Goal: Information Seeking & Learning: Find specific fact

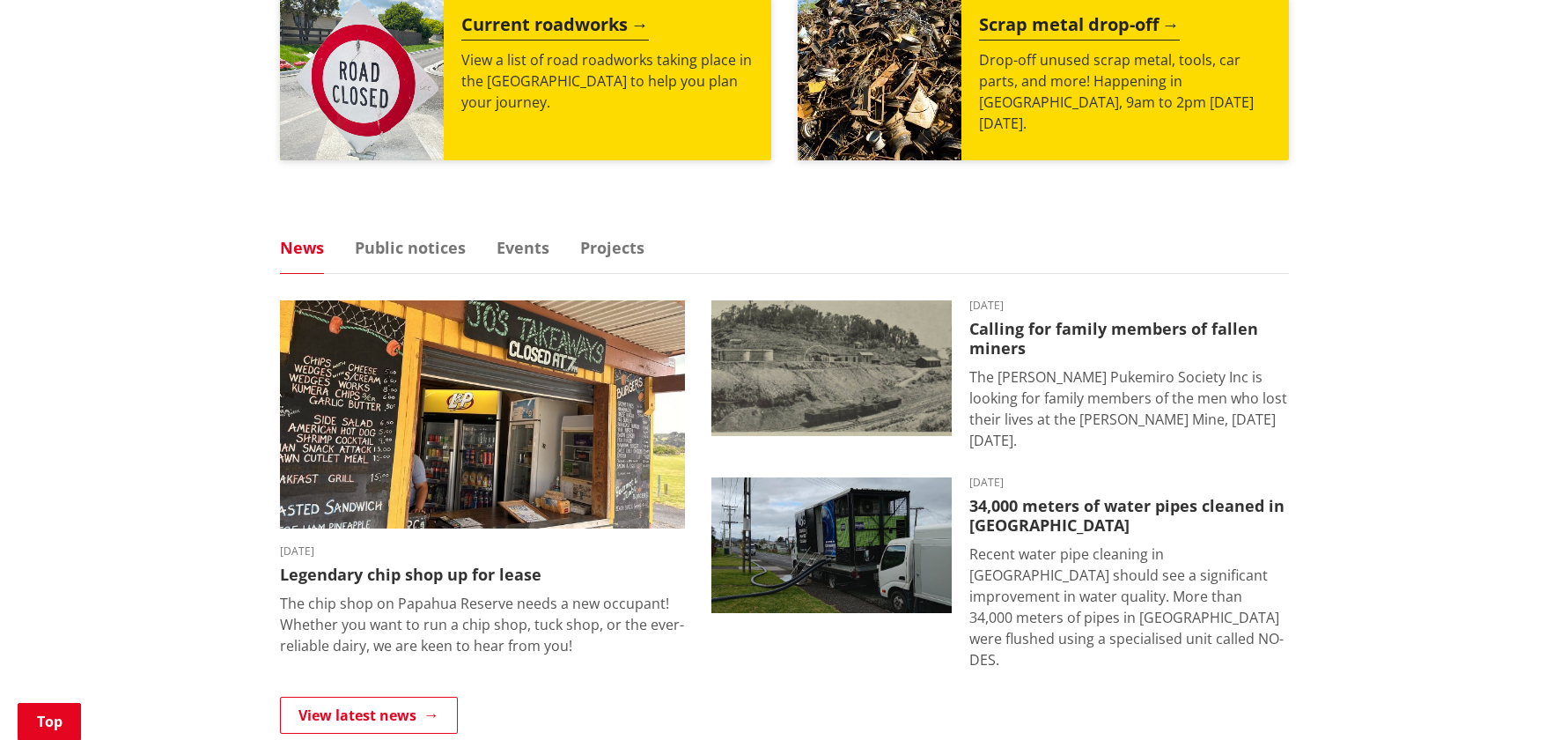
scroll to position [969, 0]
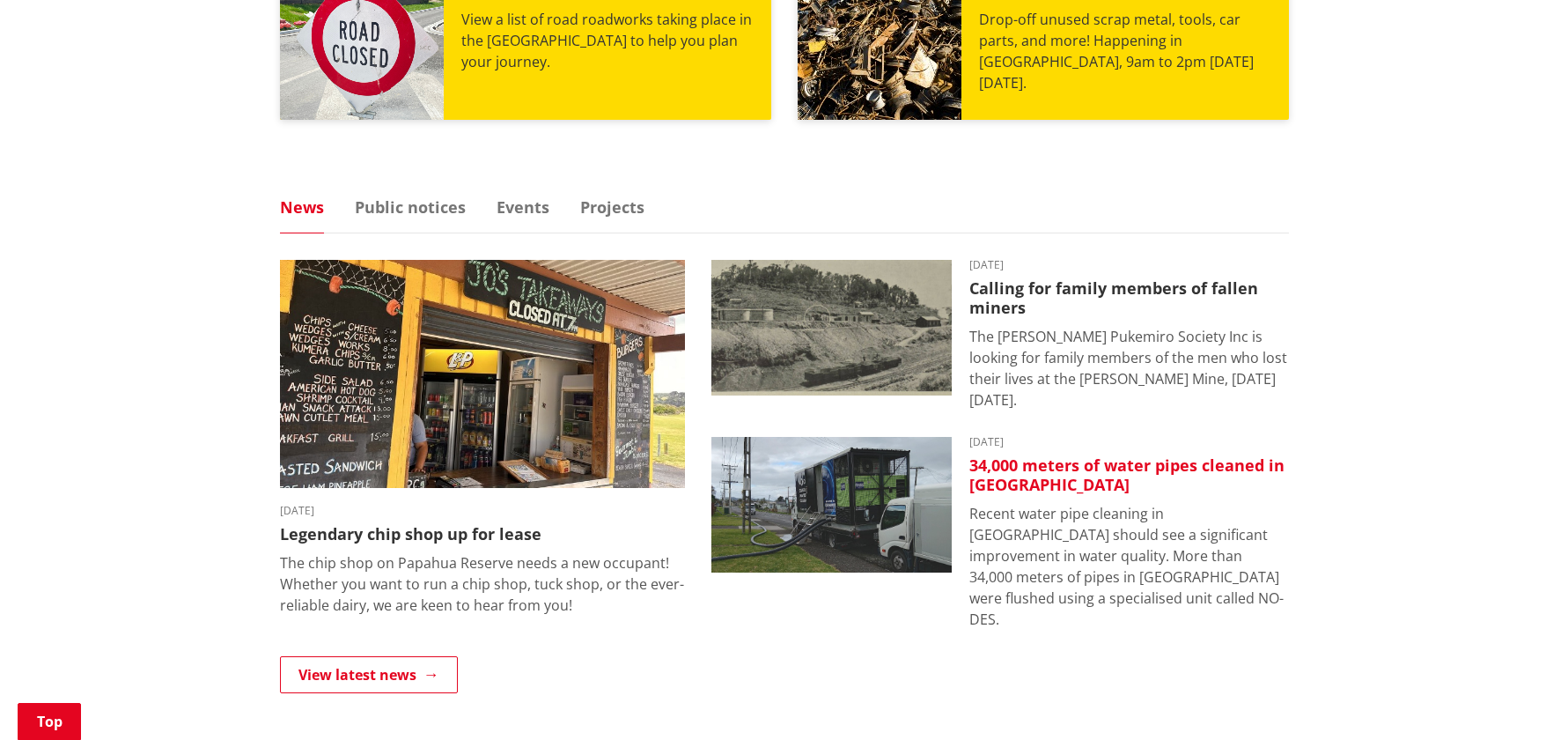
click at [1063, 467] on h3 "34,000 meters of water pipes cleaned in Huntly" at bounding box center [1130, 476] width 319 height 38
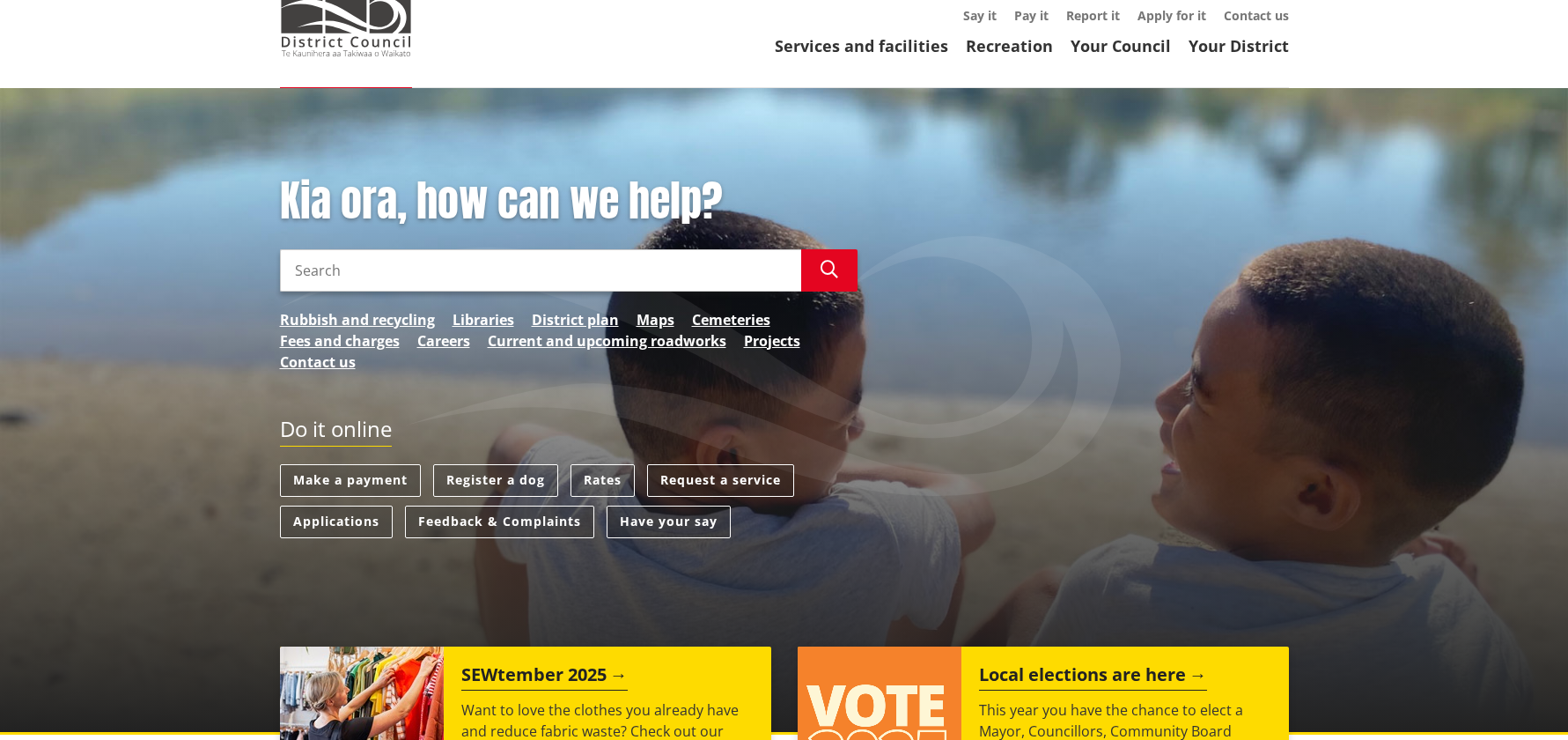
scroll to position [0, 0]
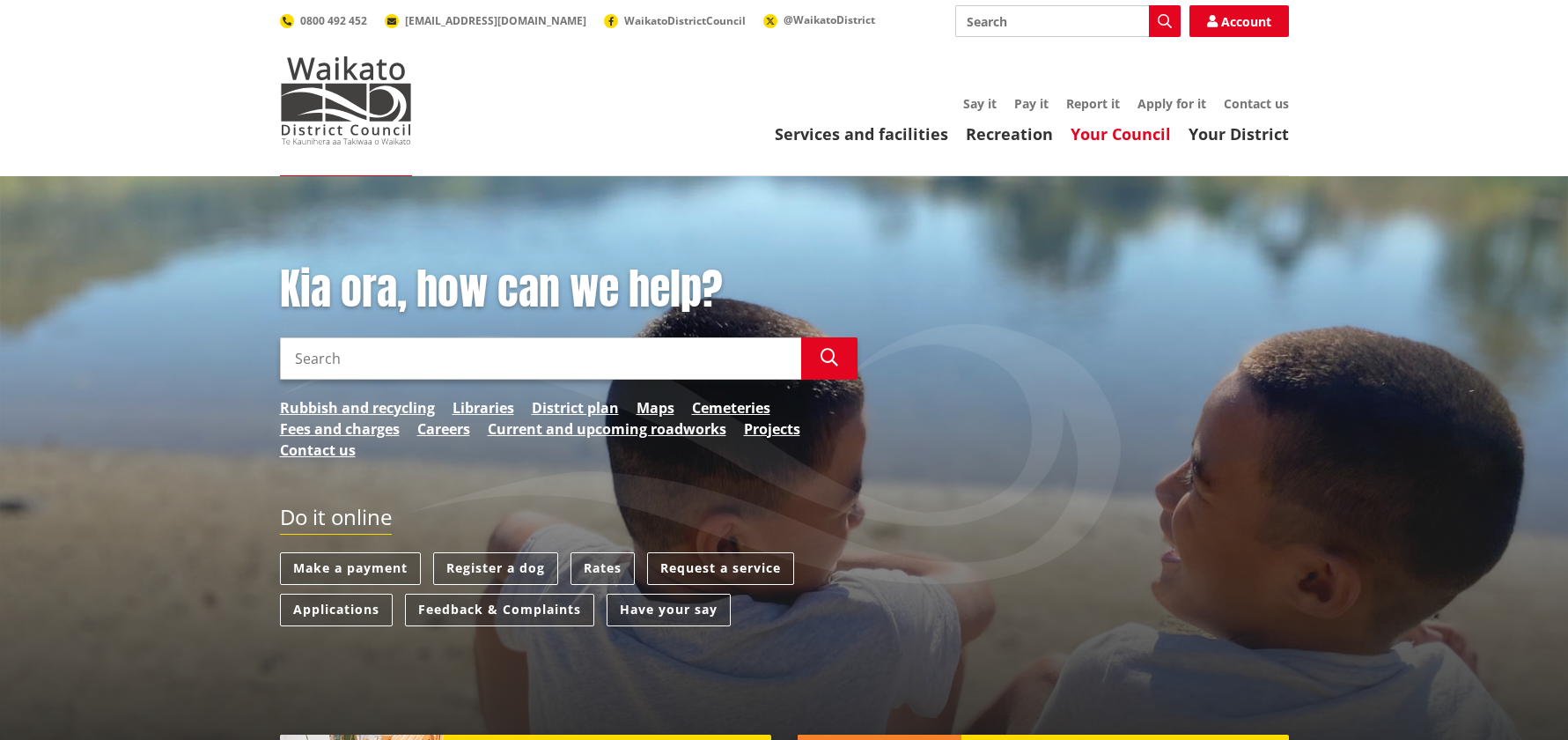
click at [1117, 140] on link "Your Council" at bounding box center [1121, 134] width 100 height 21
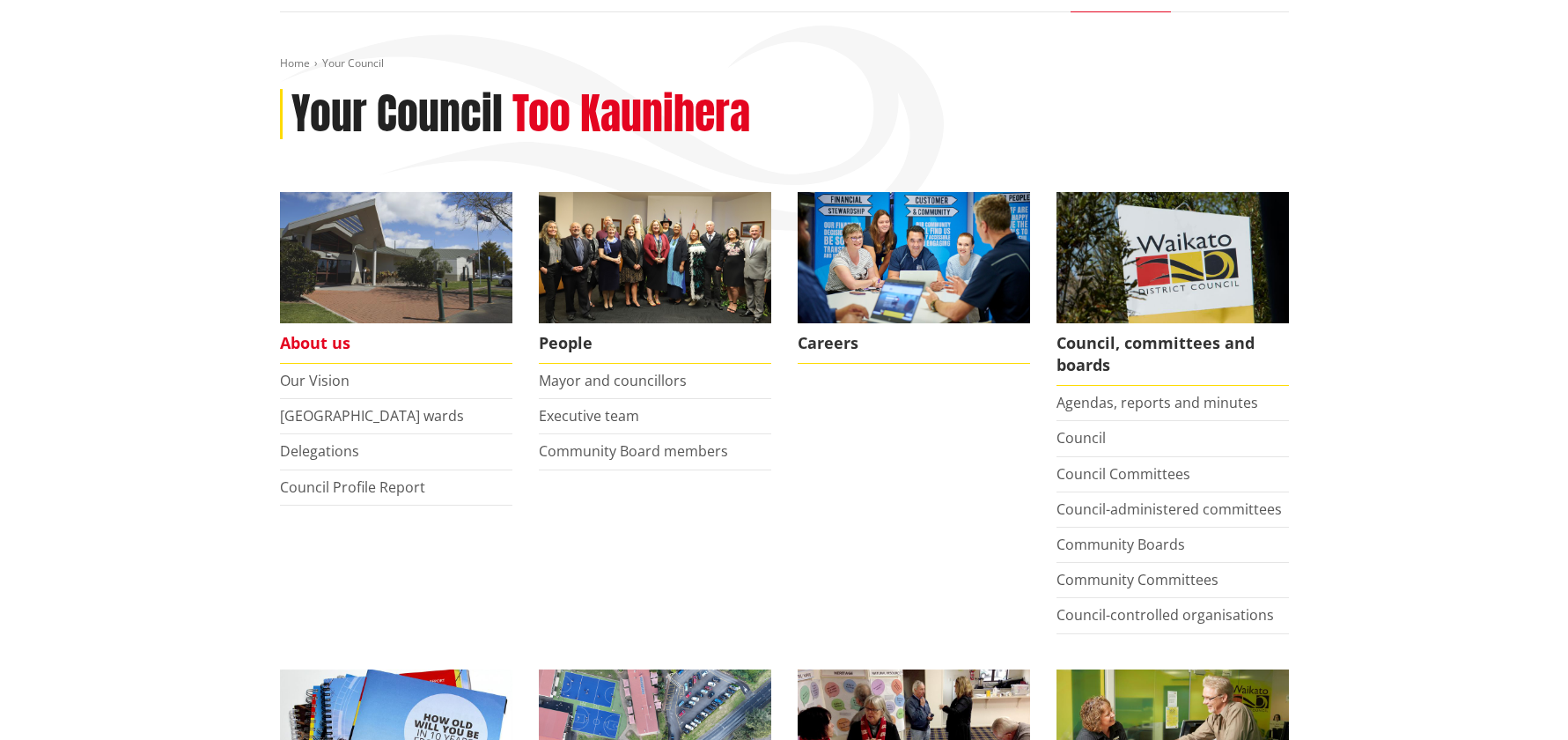
scroll to position [176, 0]
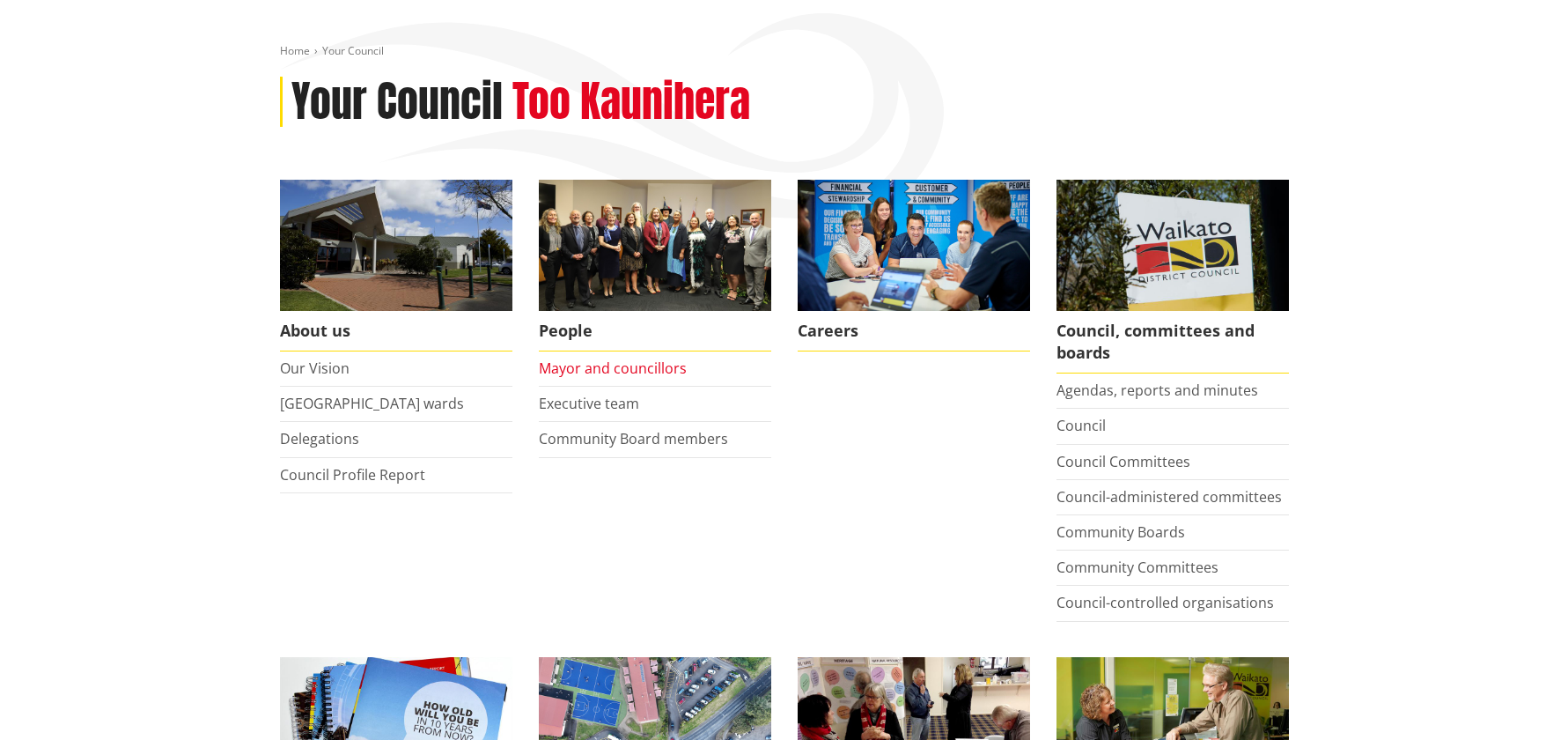
click at [568, 369] on link "Mayor and councillors" at bounding box center [613, 367] width 148 height 19
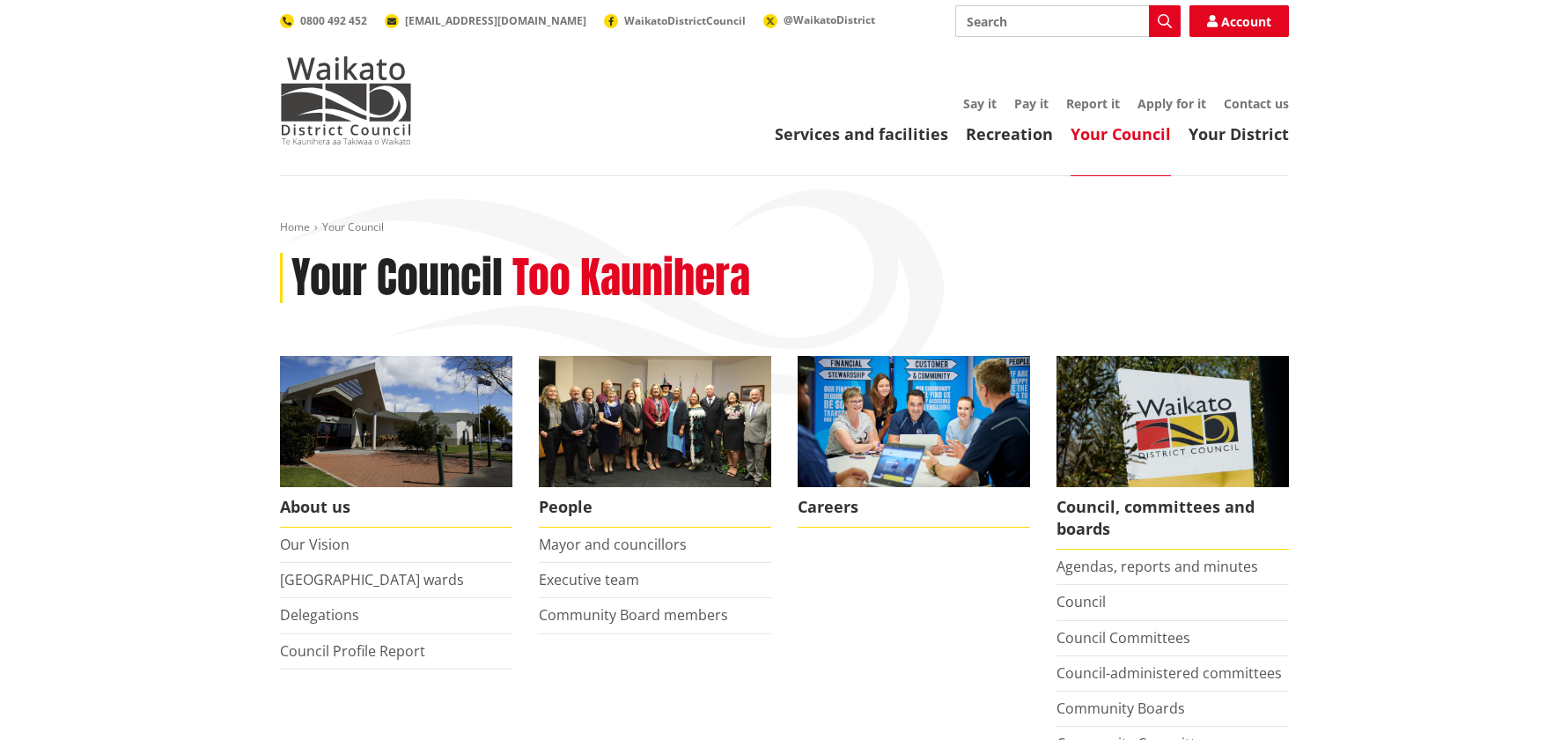
scroll to position [176, 0]
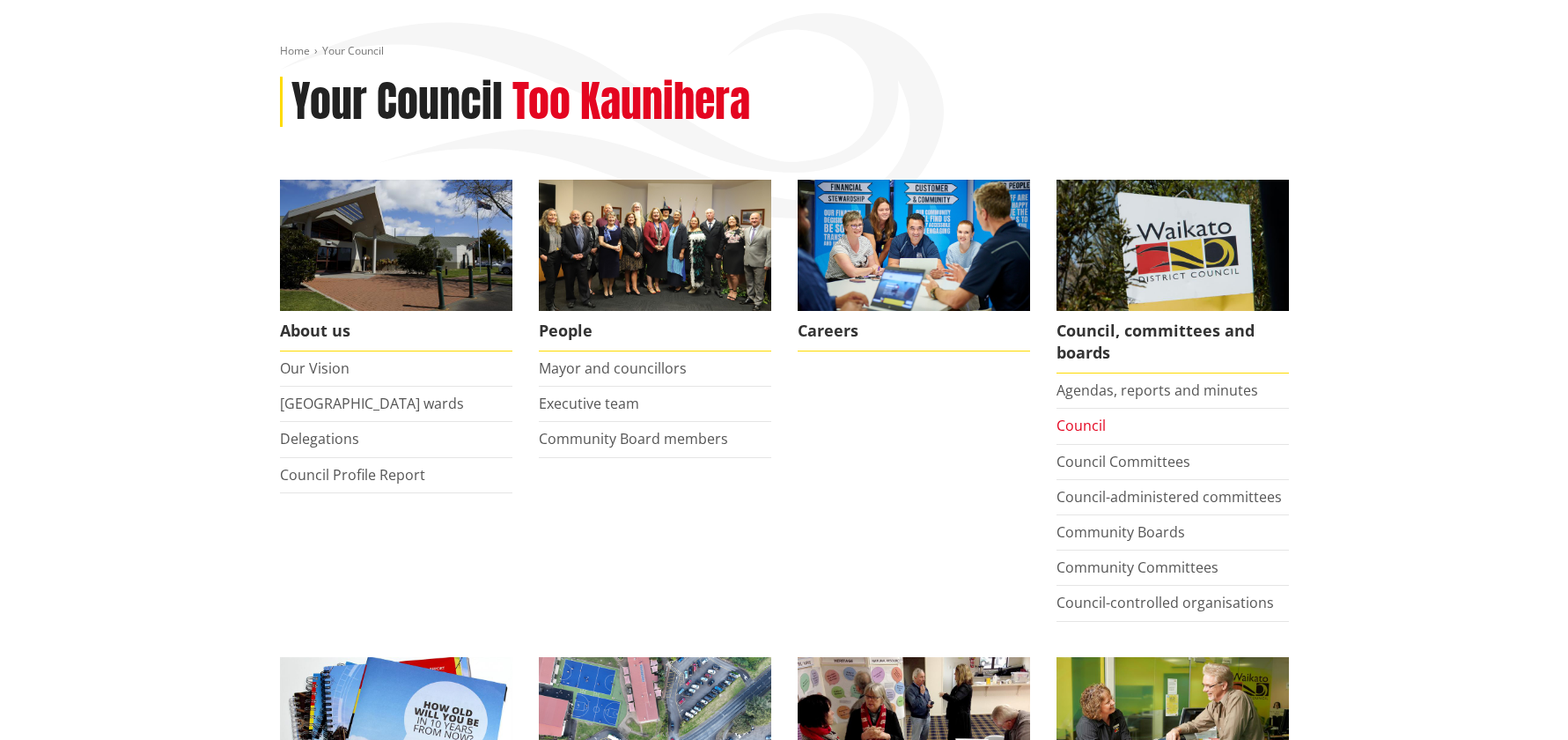
click at [1075, 428] on link "Council" at bounding box center [1081, 425] width 50 height 19
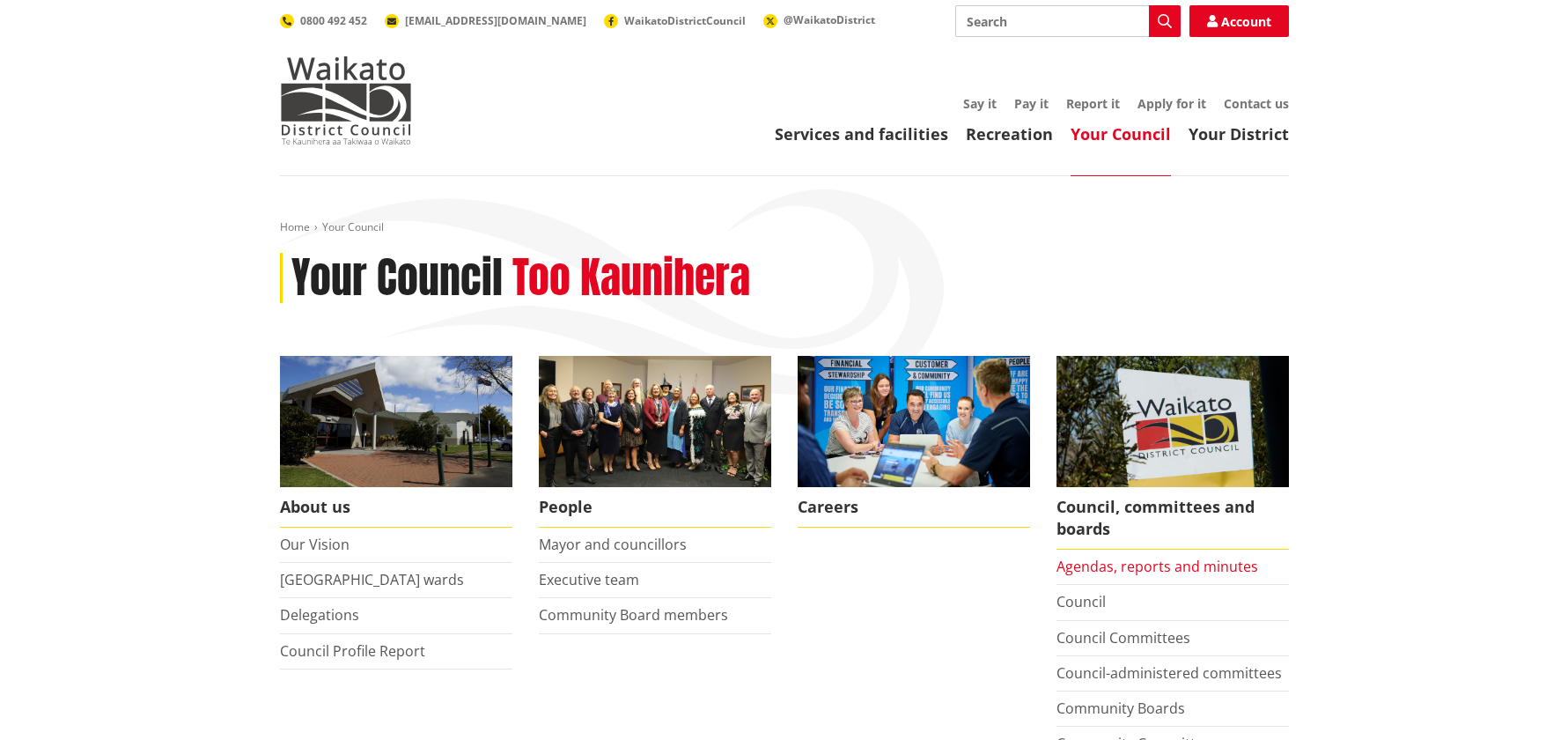
scroll to position [176, 0]
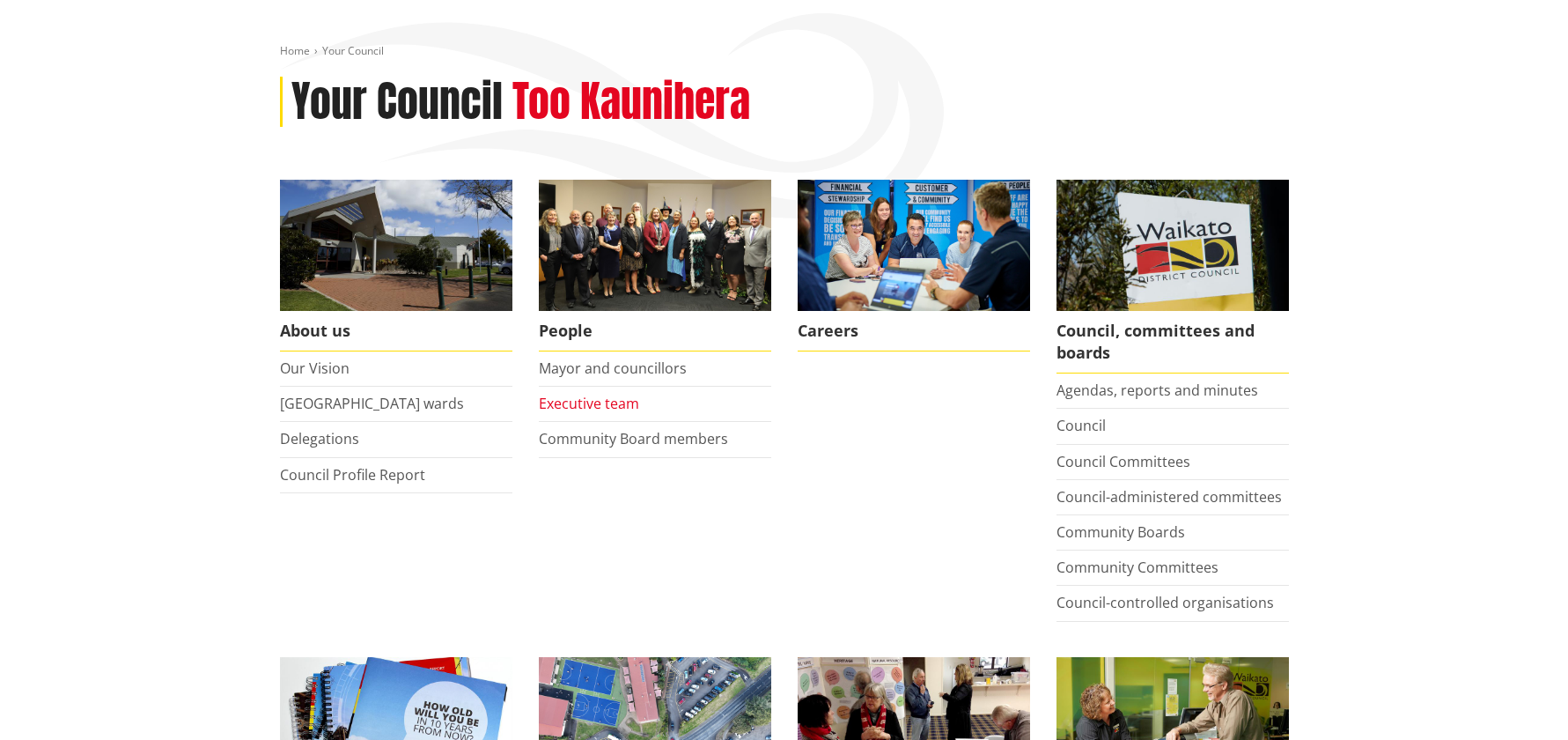
click at [621, 409] on link "Executive team" at bounding box center [588, 402] width 100 height 19
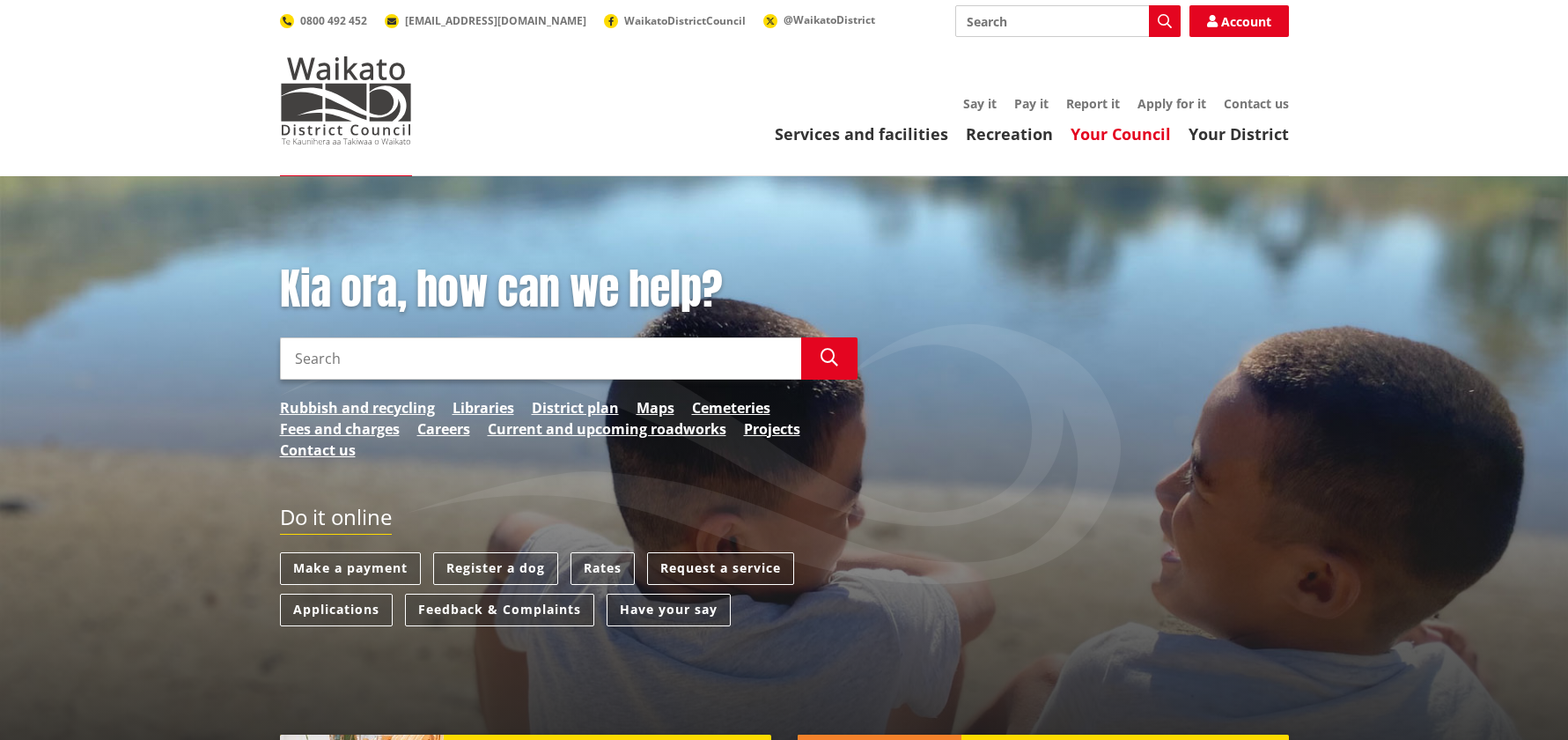
click at [1116, 140] on link "Your Council" at bounding box center [1121, 134] width 100 height 21
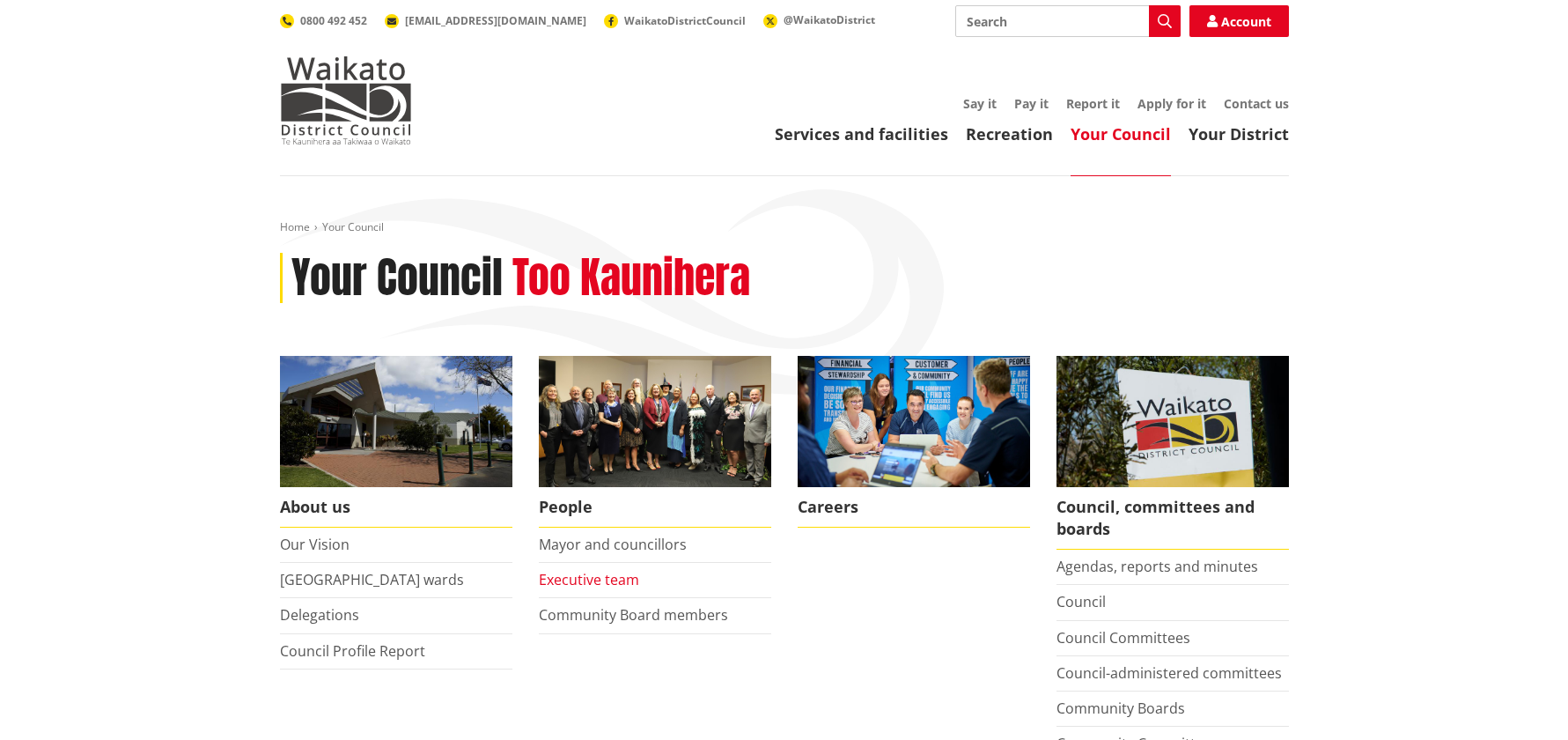
click at [586, 578] on link "Executive team" at bounding box center [588, 579] width 100 height 19
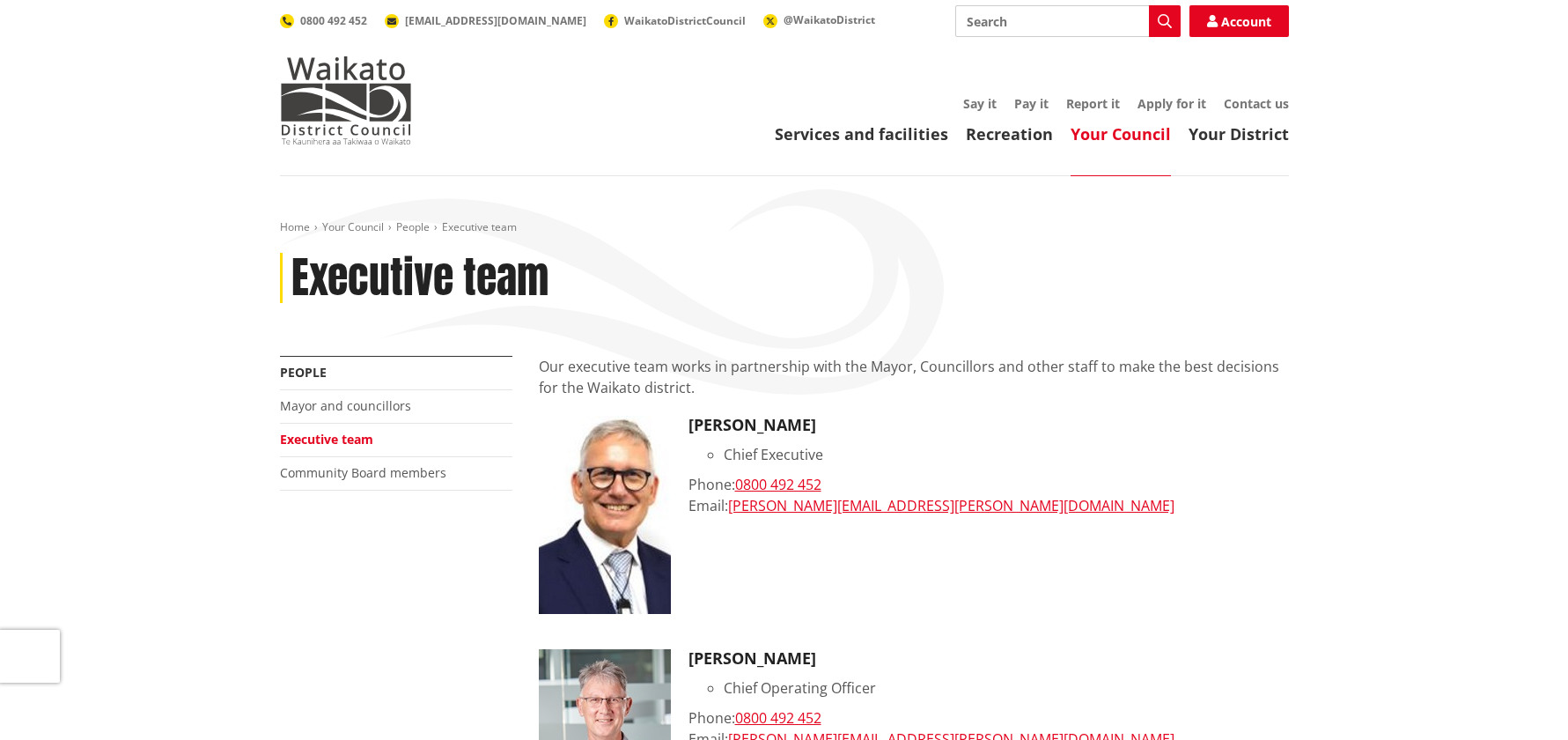
click at [991, 22] on input "Search" at bounding box center [1068, 21] width 226 height 32
type input "h"
type input "[PERSON_NAME]"
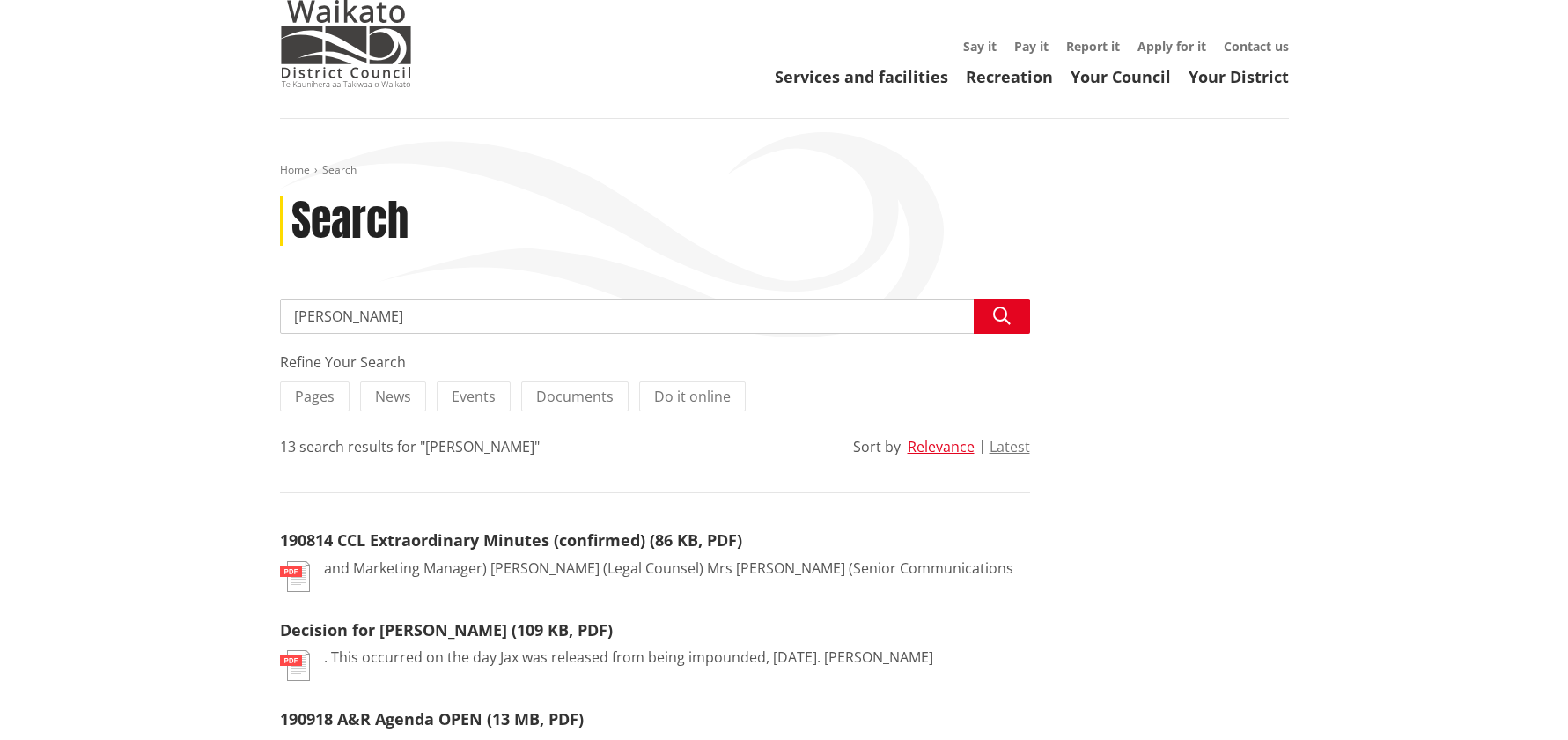
scroll to position [88, 0]
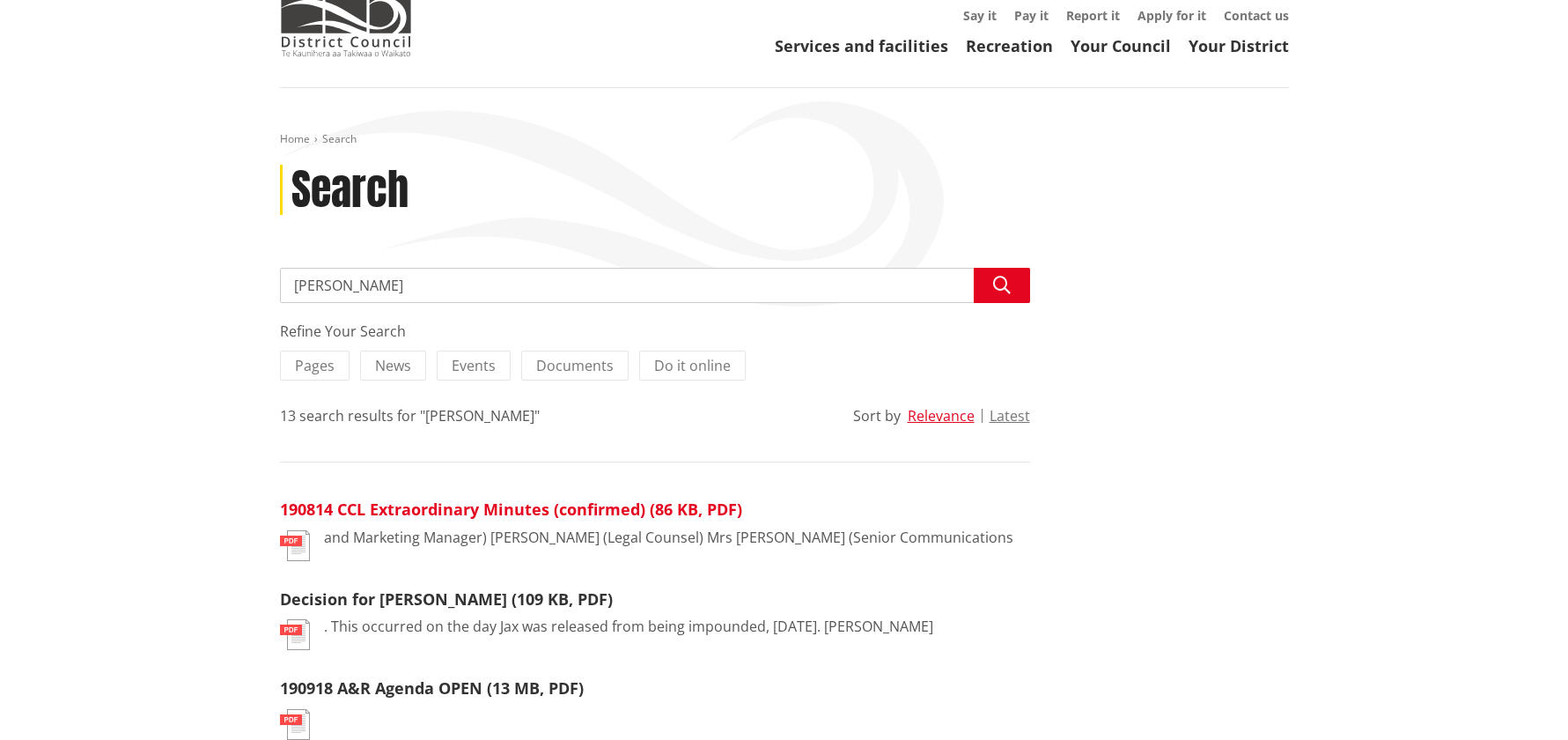
click at [525, 508] on link "190814 CCL Extraordinary Minutes (confirmed) (86 KB, PDF)" at bounding box center [511, 508] width 462 height 21
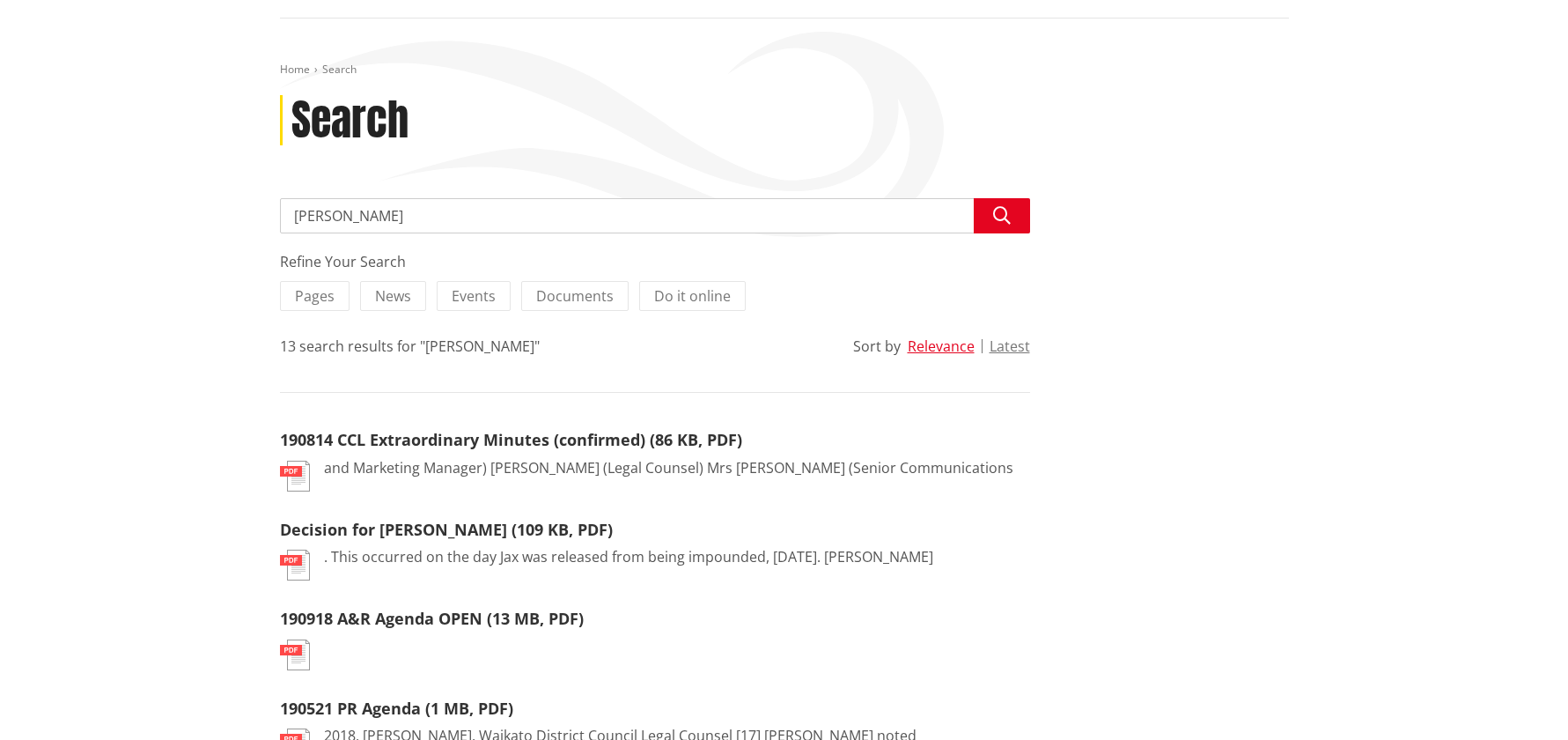
scroll to position [0, 0]
